Goal: Task Accomplishment & Management: Manage account settings

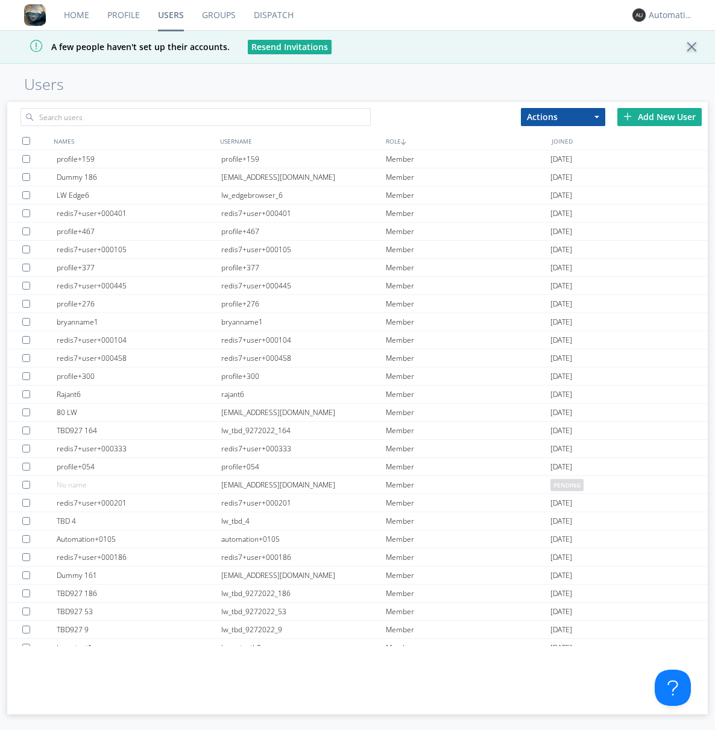
click at [660, 116] on div "Add New User" at bounding box center [660, 117] width 84 height 18
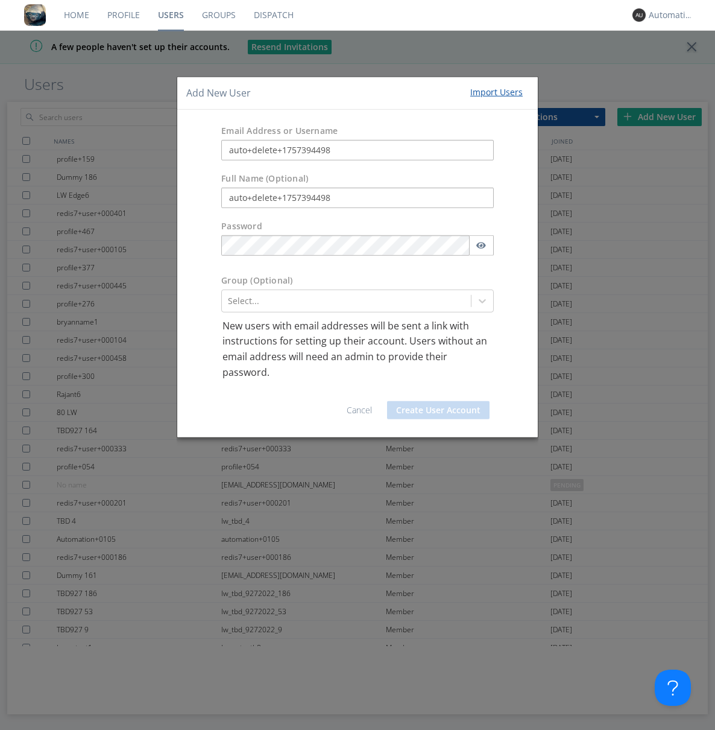
type input "auto+delete+1757394498"
click at [438, 410] on button "Create User Account" at bounding box center [438, 410] width 103 height 18
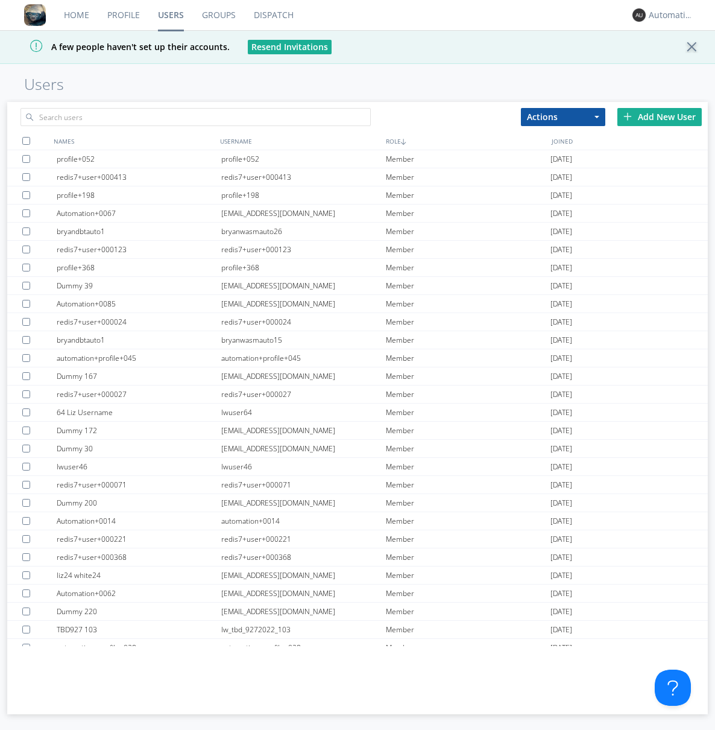
click at [218, 15] on link "Groups" at bounding box center [219, 15] width 52 height 30
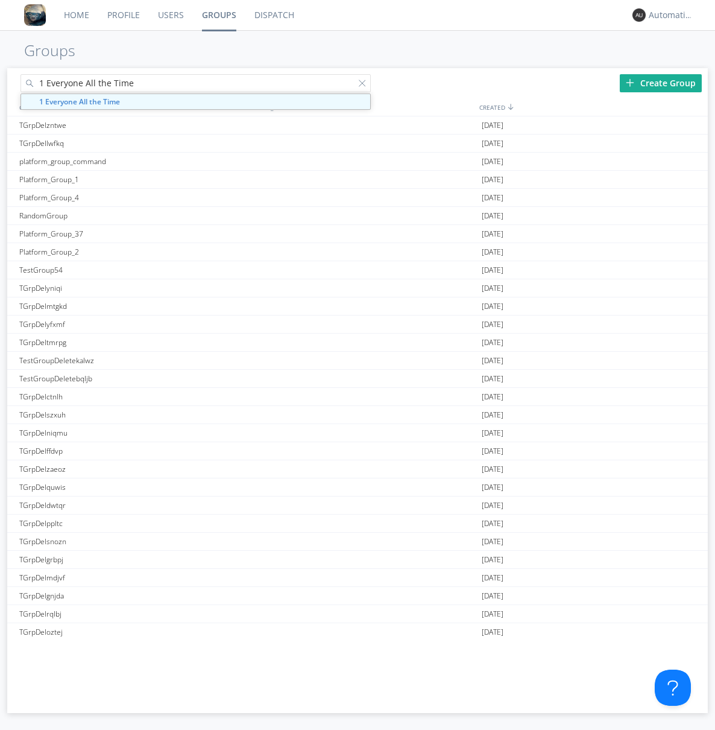
type input "1 Everyone All the Time"
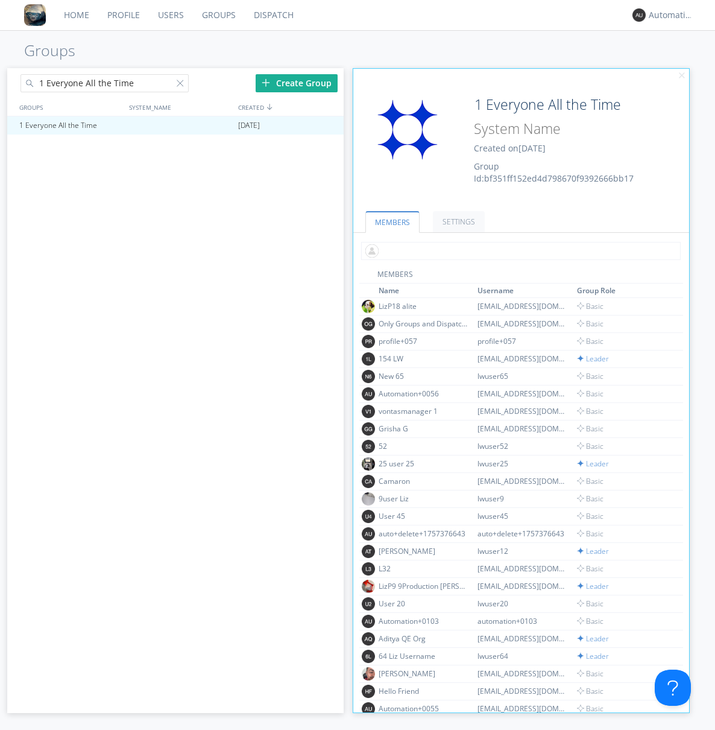
click at [519, 250] on input "text" at bounding box center [521, 251] width 320 height 18
type input "auto+delete+1757394498"
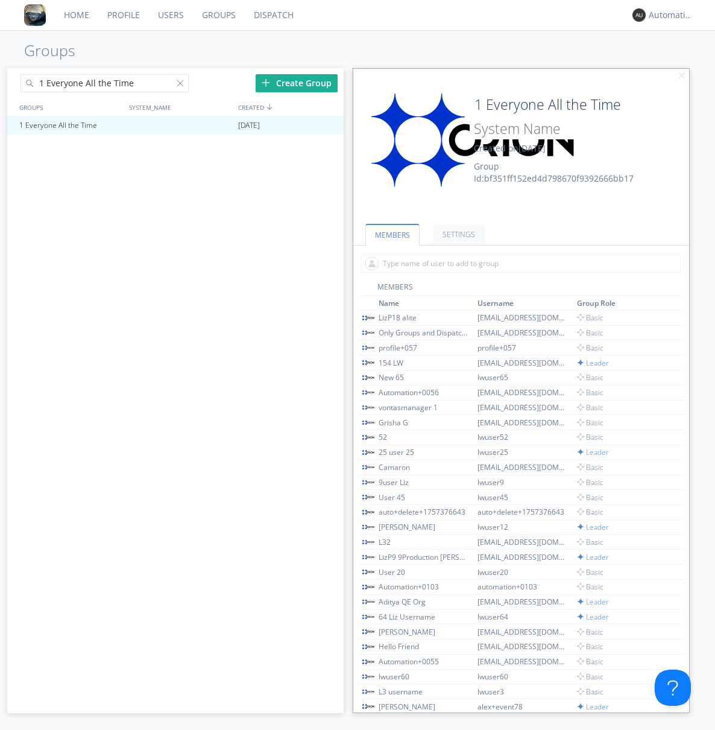
click at [170, 15] on link "Users" at bounding box center [171, 15] width 44 height 30
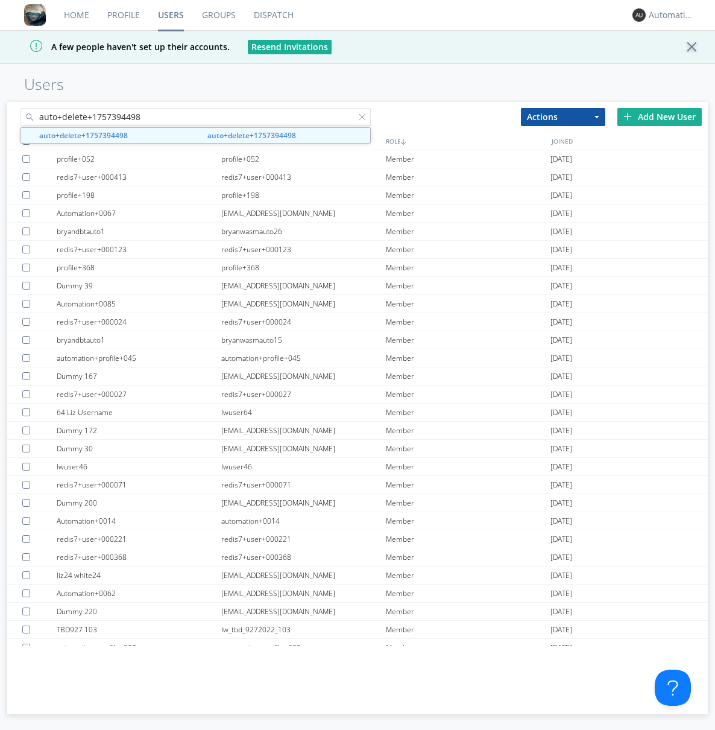
type input "auto+delete+1757394498"
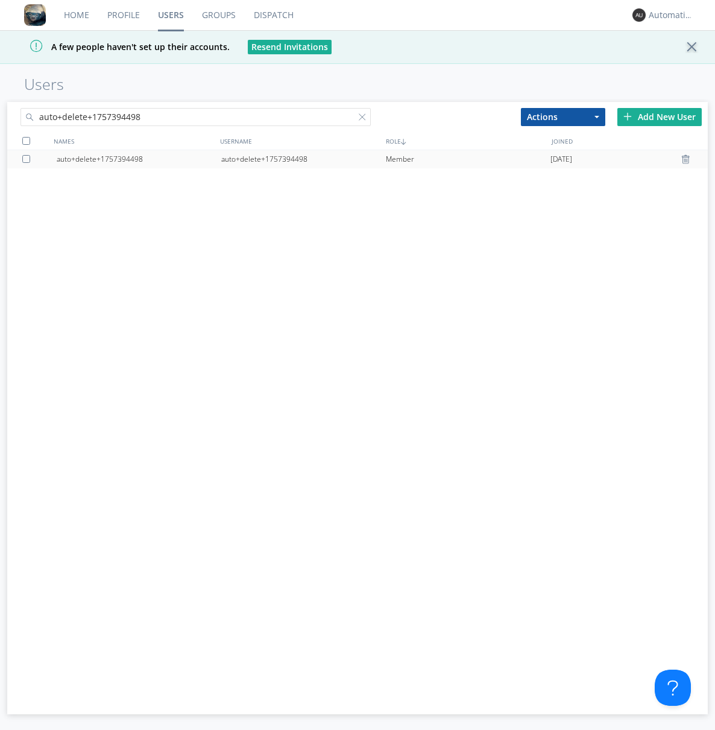
click at [303, 159] on div "auto+delete+1757394498" at bounding box center [303, 159] width 165 height 18
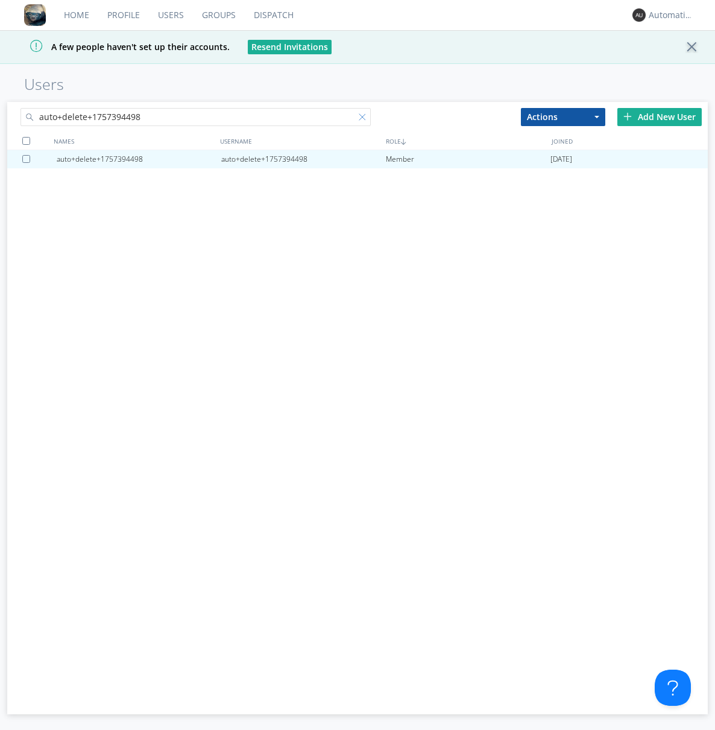
click at [364, 119] on div at bounding box center [365, 119] width 12 height 12
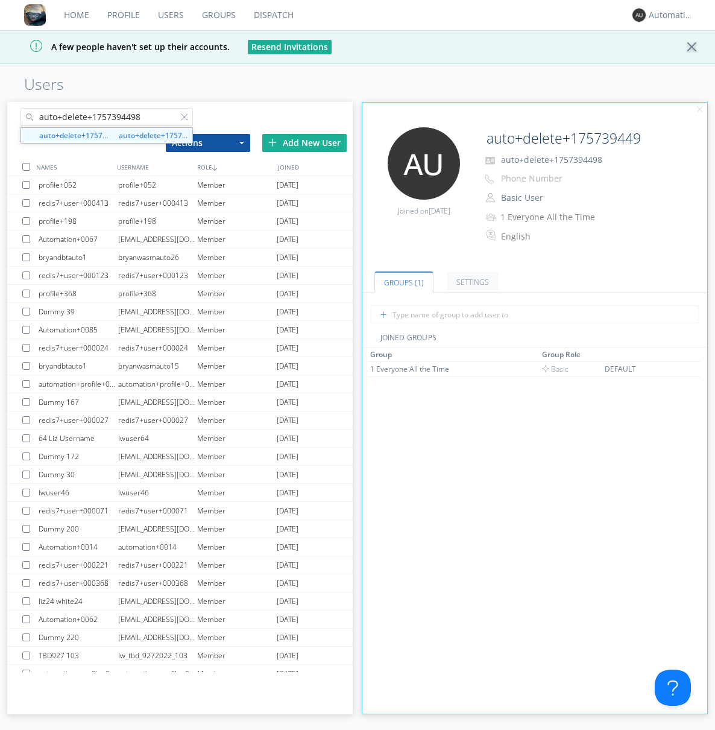
type input "auto+delete+1757394498"
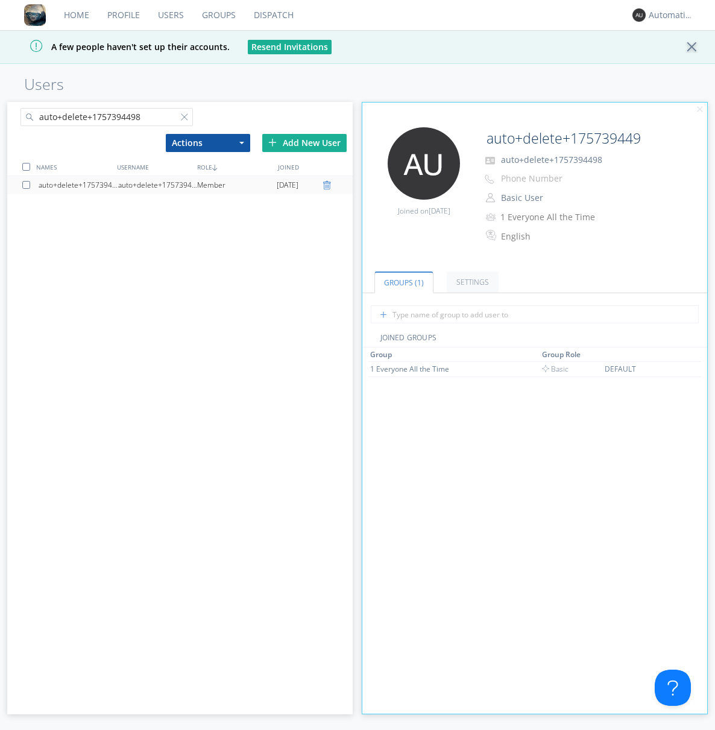
click at [328, 185] on div at bounding box center [329, 185] width 12 height 10
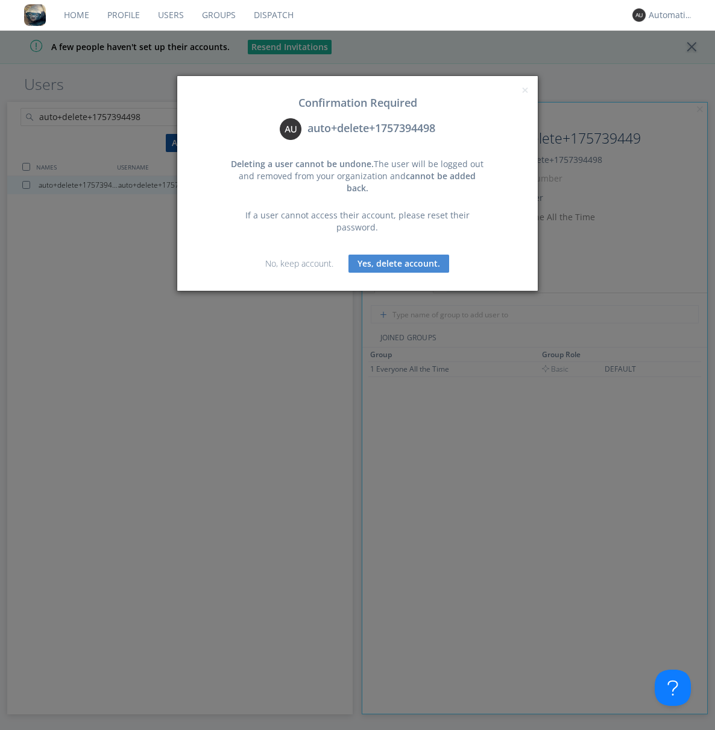
click at [399, 254] on button "Yes, delete account." at bounding box center [399, 263] width 101 height 18
